Goal: Feedback & Contribution: Leave review/rating

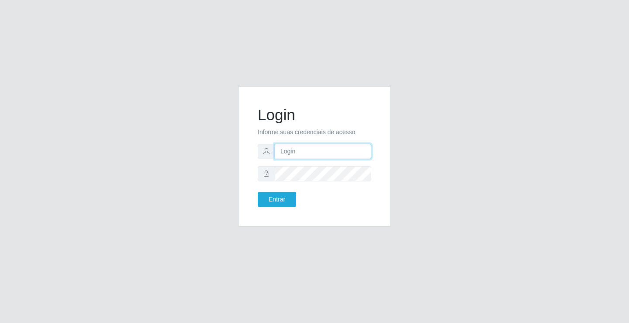
click at [296, 151] on input "text" at bounding box center [323, 151] width 97 height 15
type input "william@ideal"
click at [258, 192] on button "Entrar" at bounding box center [277, 199] width 38 height 15
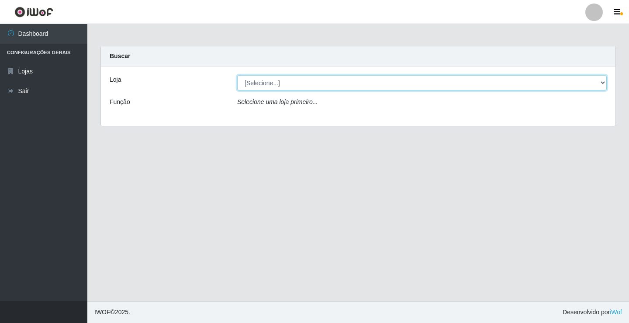
click at [307, 85] on select "[Selecione...] Ideal - Conceição" at bounding box center [422, 82] width 370 height 15
select select "231"
click at [237, 75] on select "[Selecione...] Ideal - Conceição" at bounding box center [422, 82] width 370 height 15
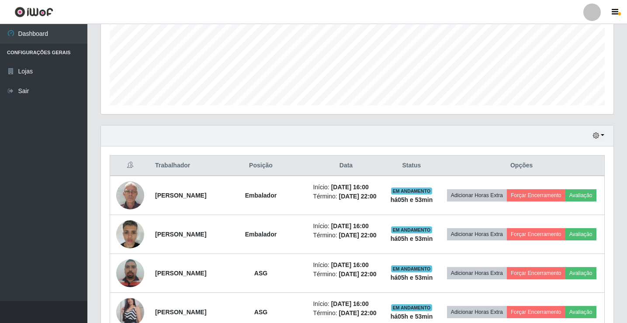
scroll to position [329, 0]
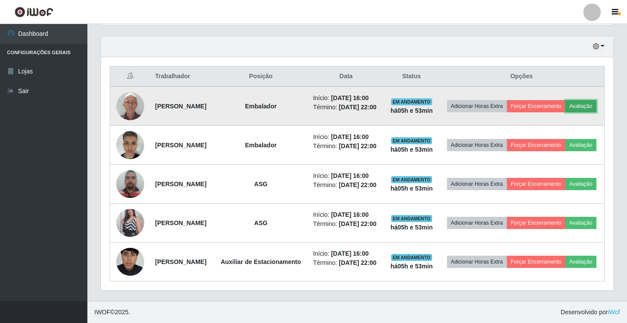
click at [565, 100] on button "Avaliação" at bounding box center [580, 106] width 31 height 12
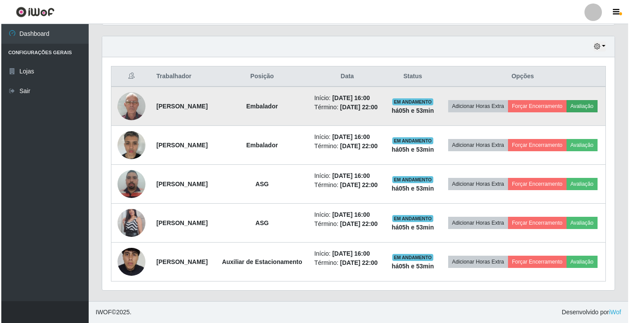
scroll to position [181, 508]
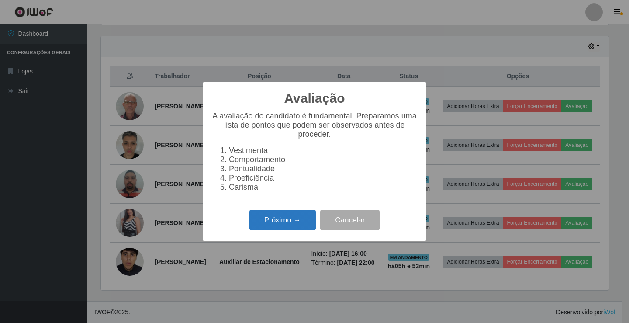
click at [306, 226] on button "Próximo →" at bounding box center [282, 220] width 66 height 21
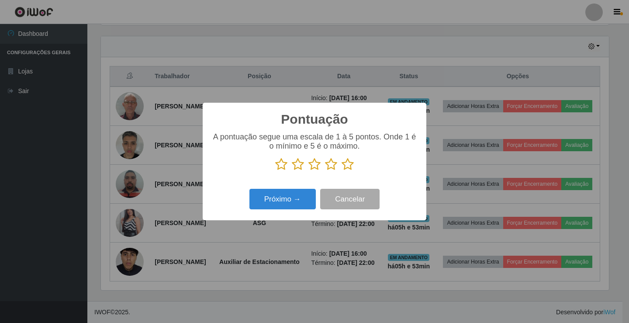
click at [349, 164] on icon at bounding box center [348, 164] width 12 height 13
click at [342, 171] on input "radio" at bounding box center [342, 171] width 0 height 0
click at [311, 198] on button "Próximo →" at bounding box center [282, 199] width 66 height 21
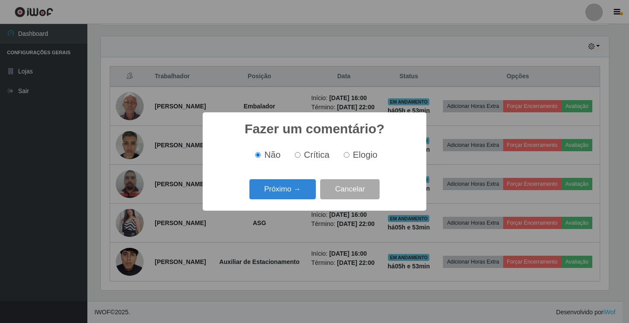
click at [311, 198] on button "Próximo →" at bounding box center [282, 189] width 66 height 21
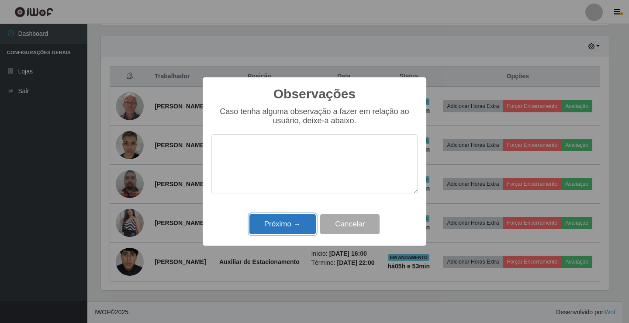
click at [305, 226] on button "Próximo →" at bounding box center [282, 224] width 66 height 21
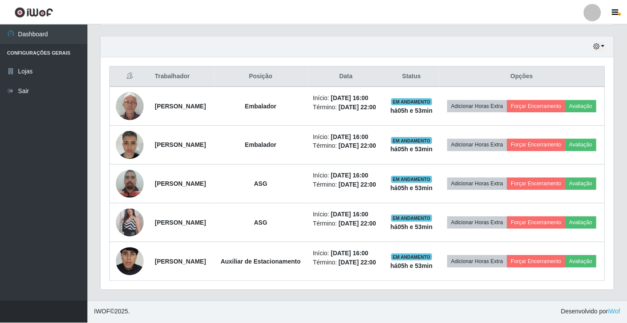
scroll to position [181, 512]
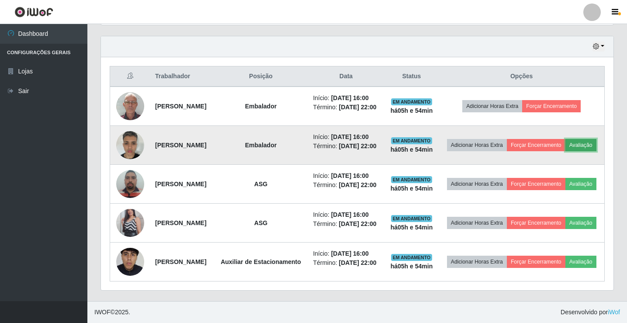
click at [565, 139] on button "Avaliação" at bounding box center [580, 145] width 31 height 12
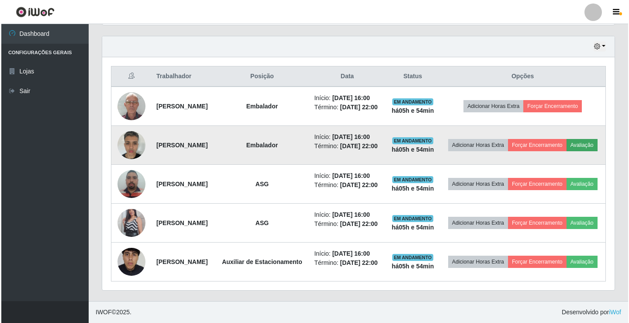
scroll to position [181, 508]
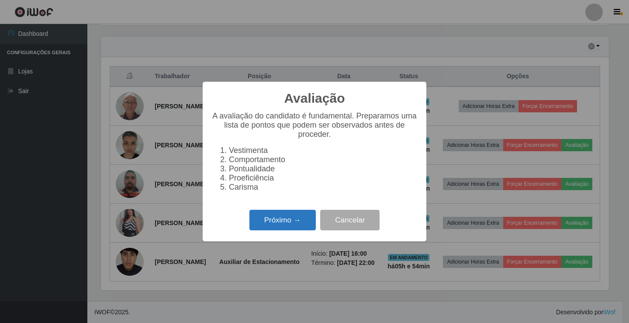
click at [274, 228] on button "Próximo →" at bounding box center [282, 220] width 66 height 21
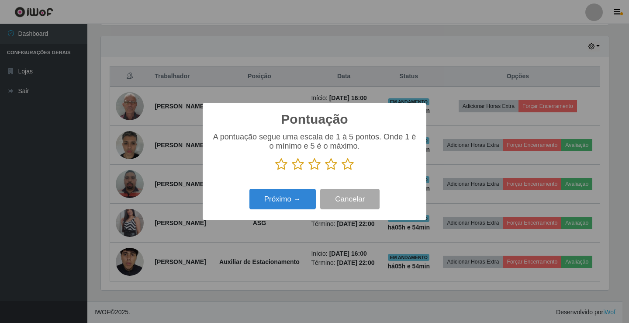
click at [347, 164] on icon at bounding box center [348, 164] width 12 height 13
click at [342, 171] on input "radio" at bounding box center [342, 171] width 0 height 0
click at [309, 195] on button "Próximo →" at bounding box center [282, 199] width 66 height 21
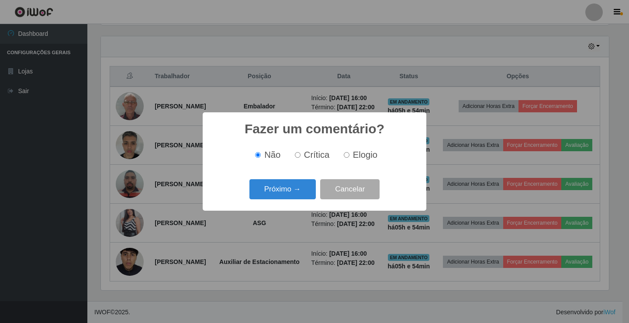
click at [309, 195] on button "Próximo →" at bounding box center [282, 189] width 66 height 21
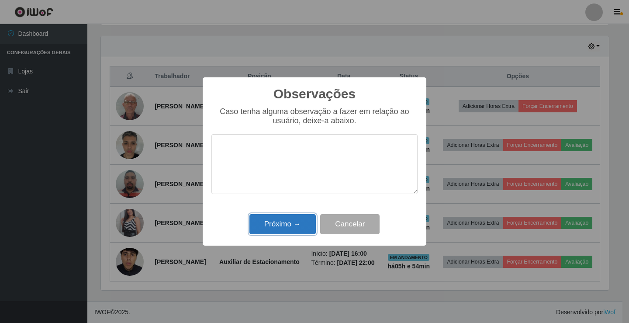
click at [308, 222] on button "Próximo →" at bounding box center [282, 224] width 66 height 21
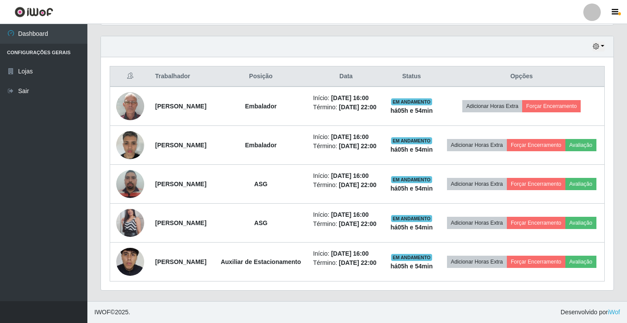
scroll to position [181, 512]
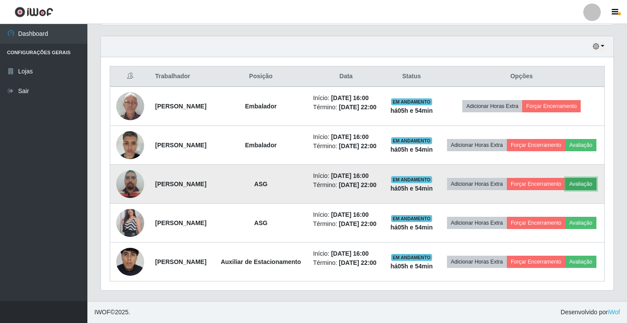
click at [565, 178] on button "Avaliação" at bounding box center [580, 184] width 31 height 12
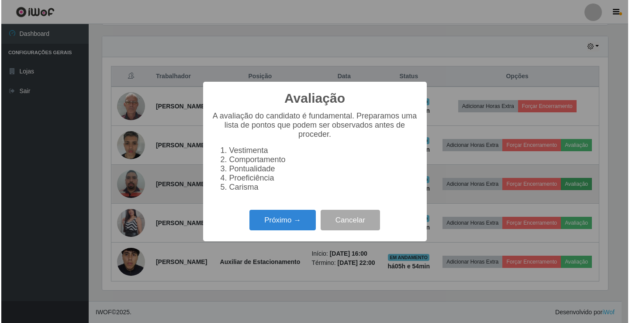
scroll to position [181, 508]
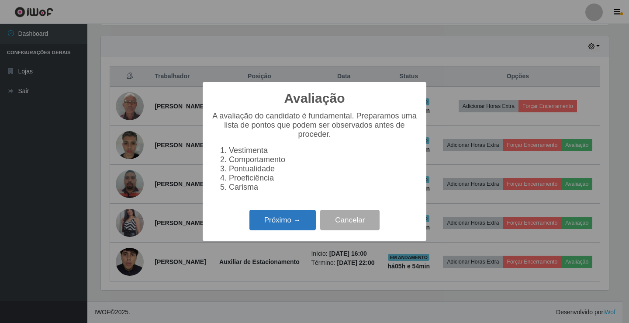
click at [275, 224] on button "Próximo →" at bounding box center [282, 220] width 66 height 21
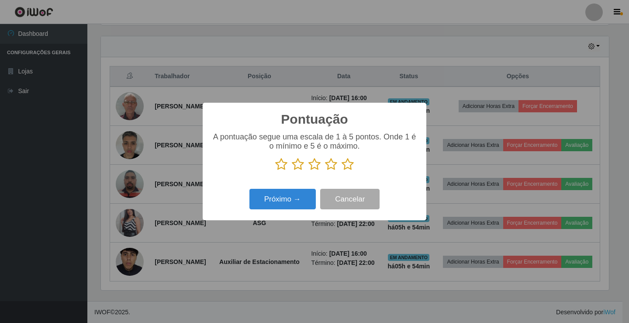
click at [344, 169] on icon at bounding box center [348, 164] width 12 height 13
click at [342, 171] on input "radio" at bounding box center [342, 171] width 0 height 0
click at [302, 203] on button "Próximo →" at bounding box center [282, 199] width 66 height 21
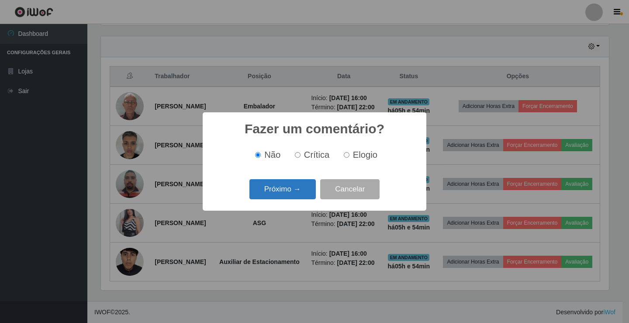
click at [299, 196] on button "Próximo →" at bounding box center [282, 189] width 66 height 21
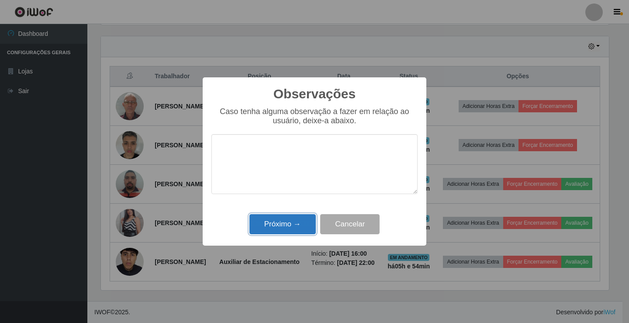
click at [295, 226] on button "Próximo →" at bounding box center [282, 224] width 66 height 21
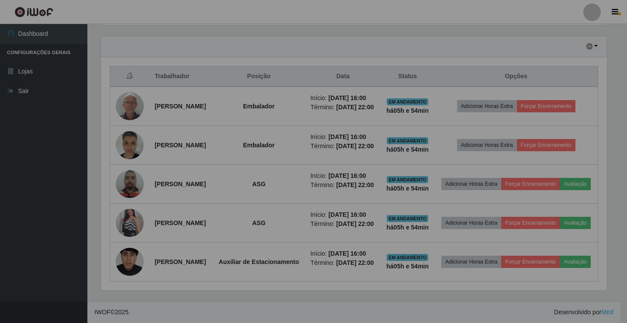
scroll to position [181, 512]
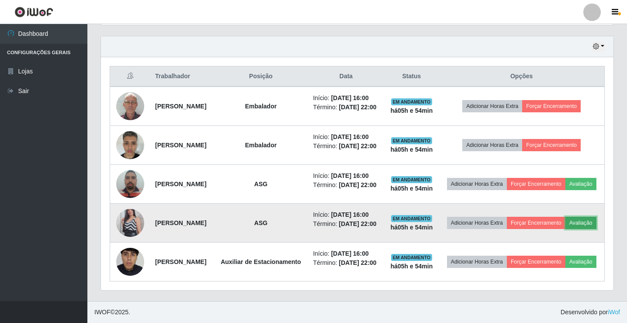
click at [565, 218] on button "Avaliação" at bounding box center [580, 223] width 31 height 12
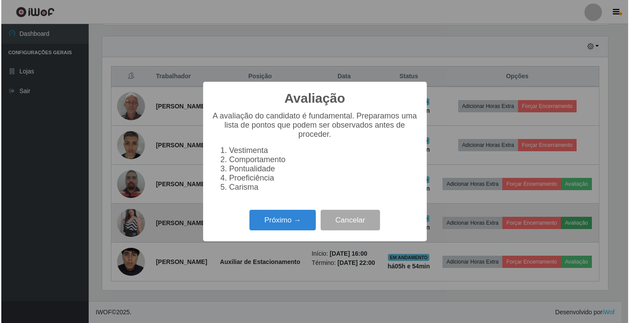
scroll to position [181, 508]
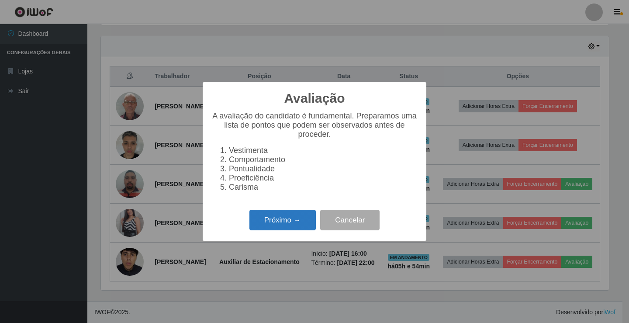
click at [286, 218] on button "Próximo →" at bounding box center [282, 220] width 66 height 21
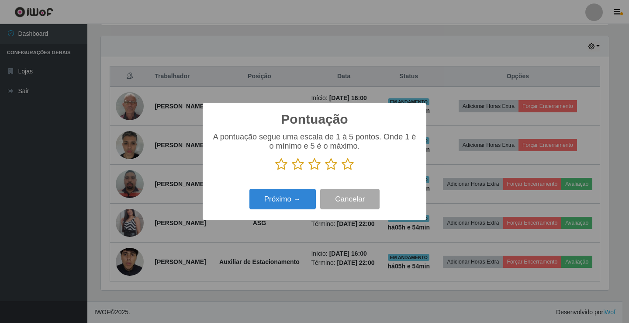
click at [344, 166] on icon at bounding box center [348, 164] width 12 height 13
click at [342, 171] on input "radio" at bounding box center [342, 171] width 0 height 0
click at [304, 201] on button "Próximo →" at bounding box center [282, 199] width 66 height 21
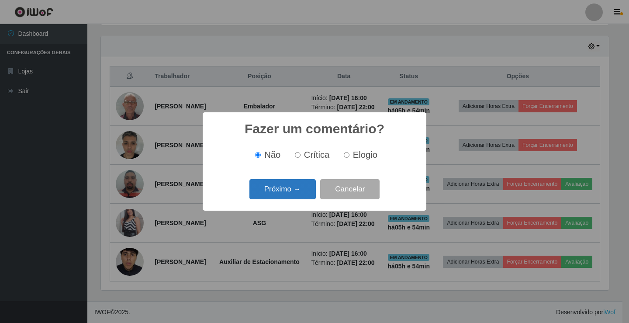
click at [302, 192] on button "Próximo →" at bounding box center [282, 189] width 66 height 21
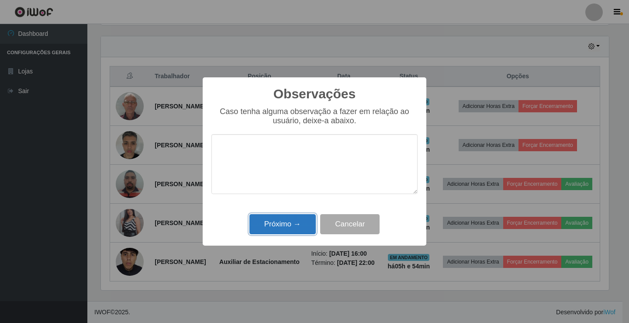
click at [301, 226] on button "Próximo →" at bounding box center [282, 224] width 66 height 21
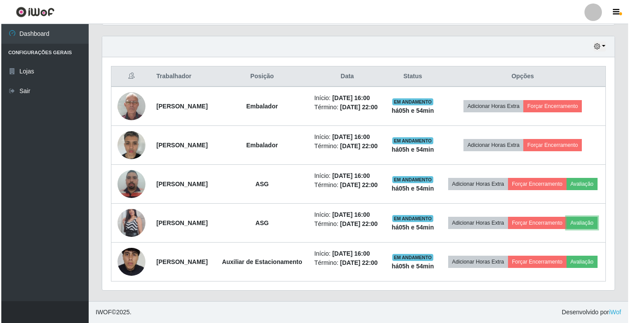
scroll to position [181, 512]
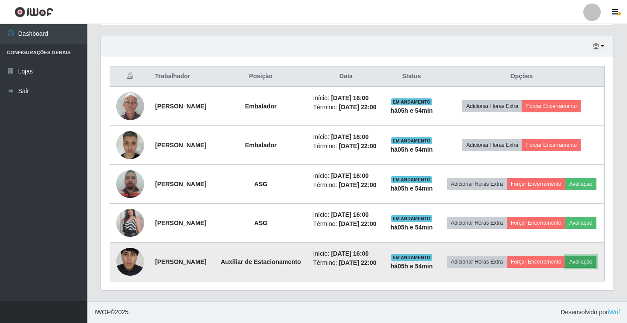
click at [565, 263] on button "Avaliação" at bounding box center [580, 262] width 31 height 12
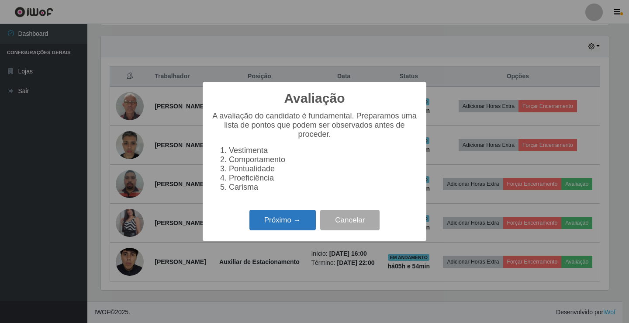
click at [284, 226] on button "Próximo →" at bounding box center [282, 220] width 66 height 21
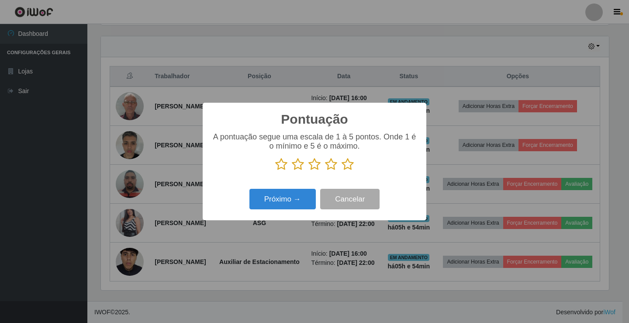
click at [348, 168] on icon at bounding box center [348, 164] width 12 height 13
click at [342, 171] on input "radio" at bounding box center [342, 171] width 0 height 0
click at [311, 201] on button "Próximo →" at bounding box center [282, 199] width 66 height 21
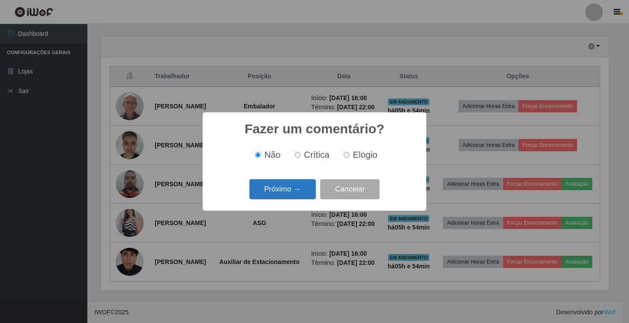
click at [302, 195] on button "Próximo →" at bounding box center [282, 189] width 66 height 21
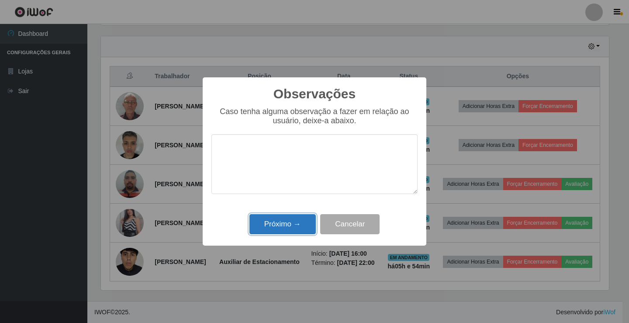
click at [290, 226] on button "Próximo →" at bounding box center [282, 224] width 66 height 21
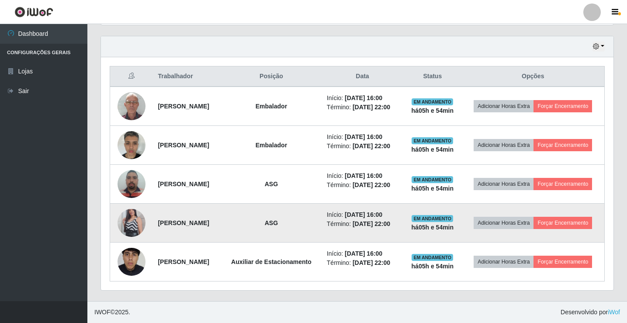
click at [129, 216] on img at bounding box center [132, 223] width 28 height 50
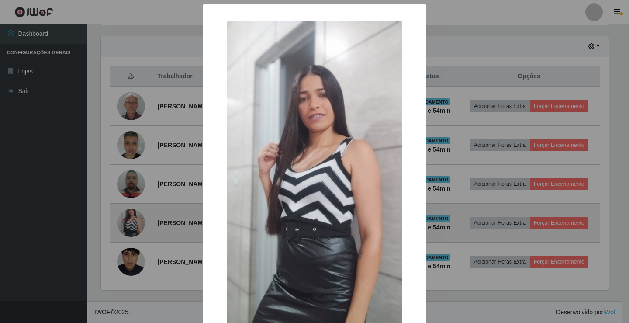
click at [129, 216] on div "× OK Cancel" at bounding box center [314, 161] width 629 height 323
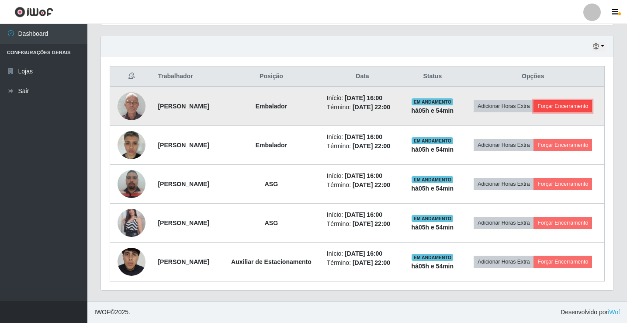
click at [560, 100] on button "Forçar Encerramento" at bounding box center [562, 106] width 59 height 12
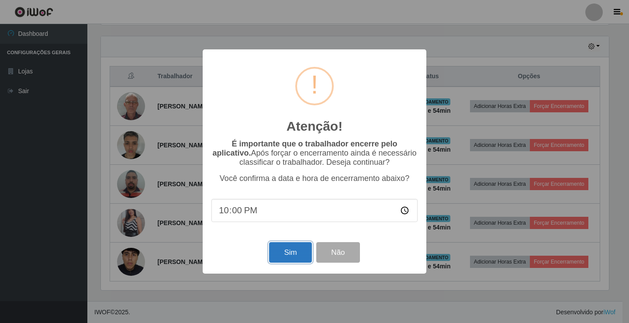
click at [301, 258] on button "Sim" at bounding box center [290, 252] width 42 height 21
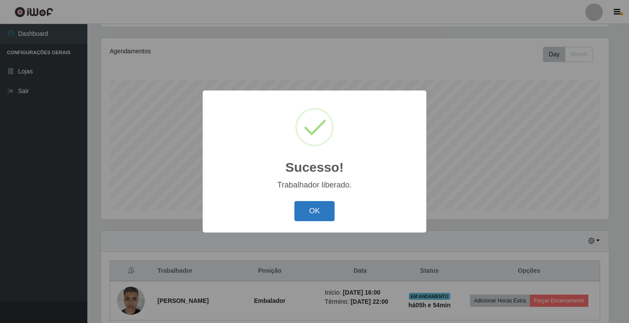
click at [318, 215] on button "OK" at bounding box center [314, 211] width 41 height 21
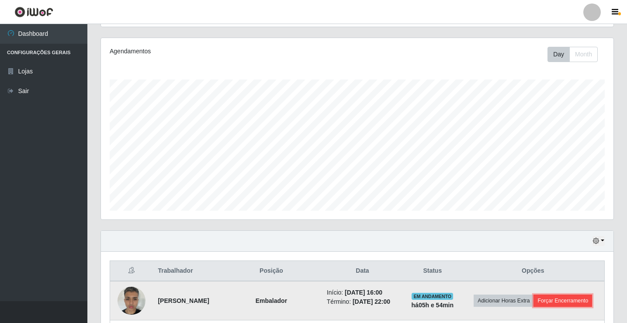
click at [555, 307] on button "Forçar Encerramento" at bounding box center [562, 300] width 59 height 12
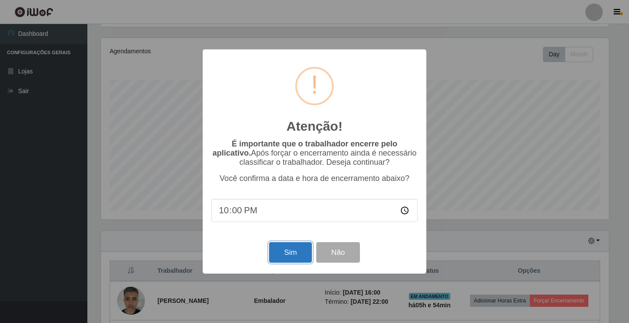
click at [310, 259] on button "Sim" at bounding box center [290, 252] width 42 height 21
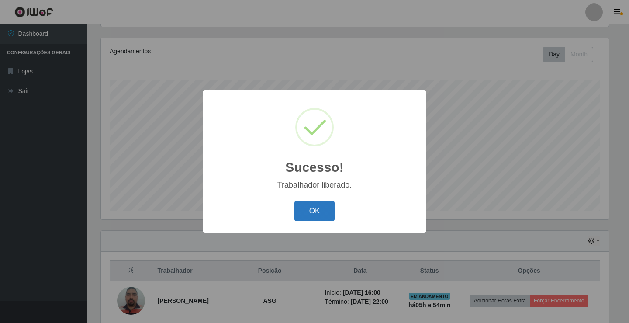
click at [325, 211] on button "OK" at bounding box center [314, 211] width 41 height 21
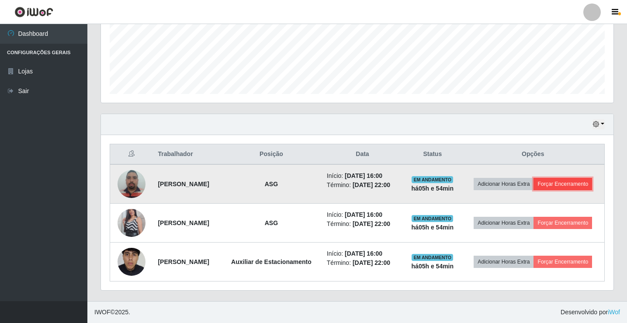
click at [542, 178] on button "Forçar Encerramento" at bounding box center [562, 184] width 59 height 12
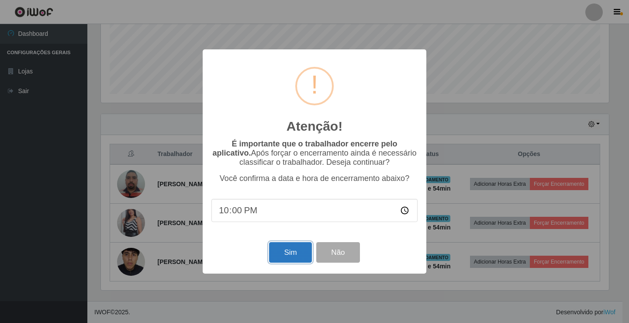
click at [297, 262] on button "Sim" at bounding box center [290, 252] width 42 height 21
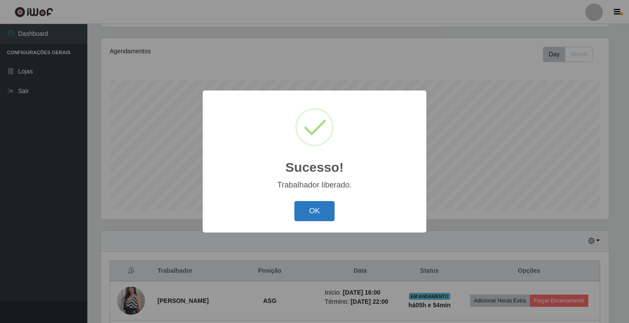
click at [313, 211] on button "OK" at bounding box center [314, 211] width 41 height 21
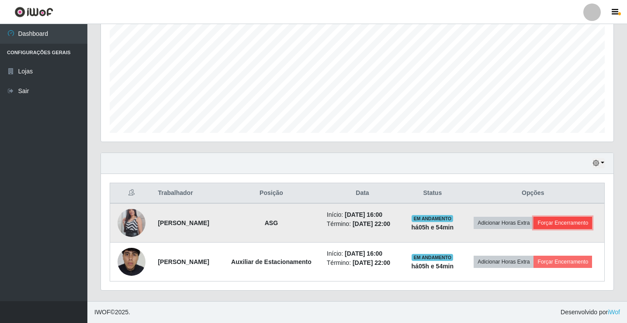
click at [576, 225] on button "Forçar Encerramento" at bounding box center [562, 223] width 59 height 12
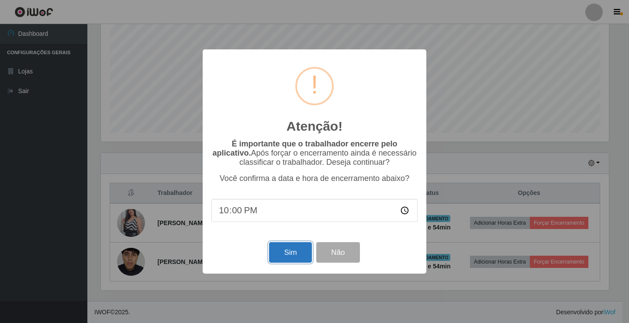
click at [281, 252] on button "Sim" at bounding box center [290, 252] width 42 height 21
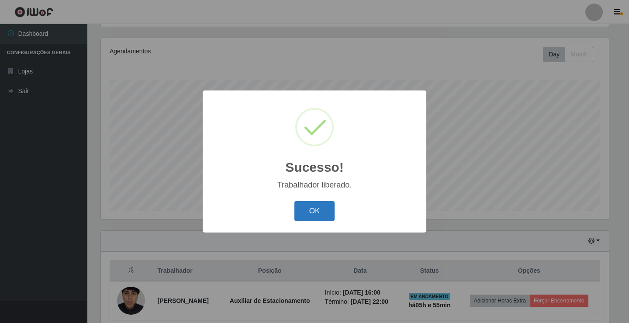
click at [304, 215] on button "OK" at bounding box center [314, 211] width 41 height 21
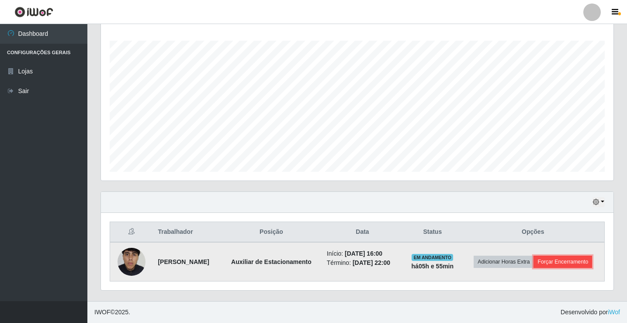
click at [564, 264] on button "Forçar Encerramento" at bounding box center [562, 262] width 59 height 12
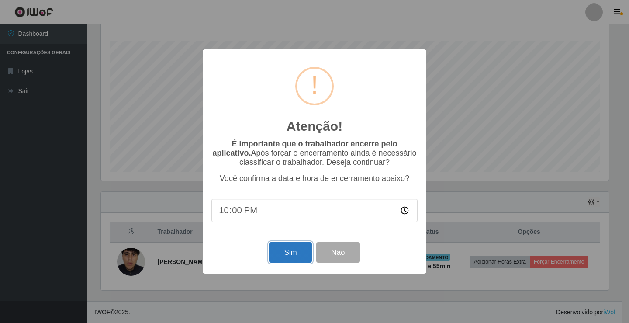
click at [288, 251] on button "Sim" at bounding box center [290, 252] width 42 height 21
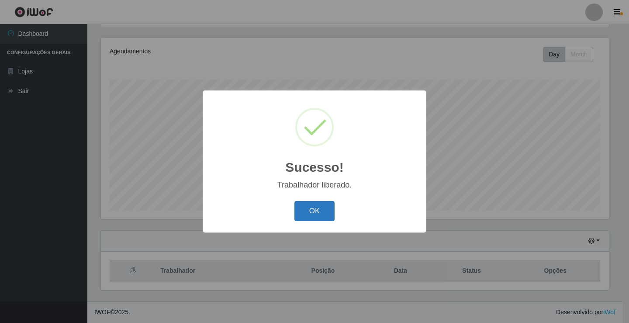
click at [303, 211] on button "OK" at bounding box center [314, 211] width 41 height 21
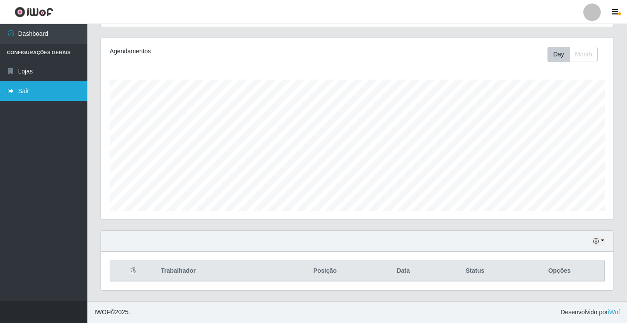
click at [35, 90] on link "Sair" at bounding box center [43, 91] width 87 height 20
